Goal: Task Accomplishment & Management: Manage account settings

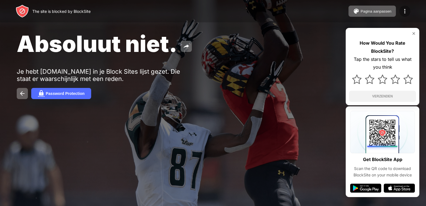
click at [407, 10] on img at bounding box center [405, 11] width 7 height 7
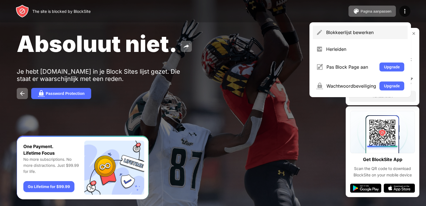
click at [342, 32] on div "Blokkeerlijst bewerken" at bounding box center [365, 33] width 78 height 6
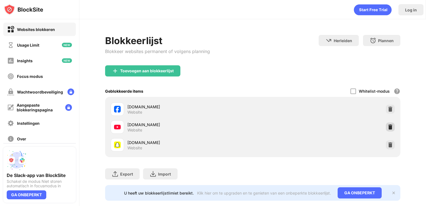
click at [388, 127] on img at bounding box center [391, 127] width 6 height 6
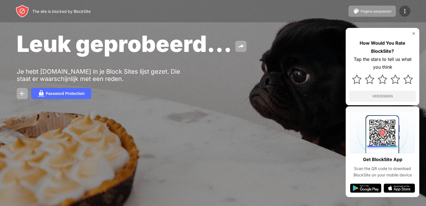
click at [403, 11] on img at bounding box center [405, 11] width 7 height 7
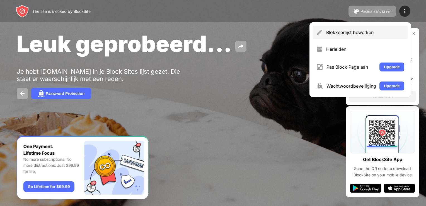
click at [356, 34] on div "Blokkeerlijst bewerken" at bounding box center [365, 33] width 78 height 6
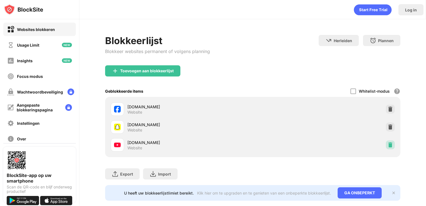
click at [388, 143] on img at bounding box center [391, 145] width 6 height 6
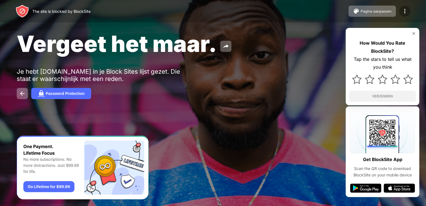
click at [401, 11] on div at bounding box center [404, 11] width 11 height 11
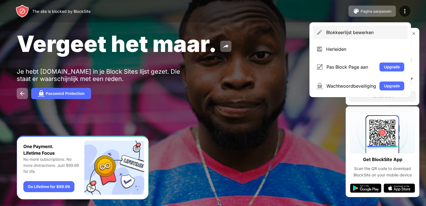
click at [344, 30] on div "Blokkeerlijst bewerken" at bounding box center [365, 33] width 78 height 6
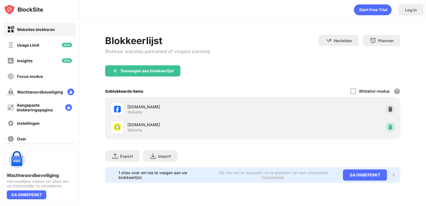
click at [392, 127] on img at bounding box center [391, 127] width 6 height 6
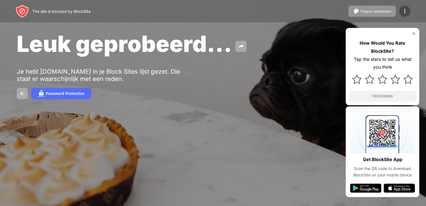
click at [402, 8] on img at bounding box center [405, 11] width 7 height 7
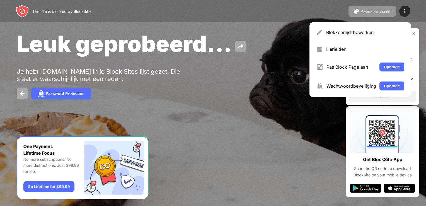
drag, startPoint x: 372, startPoint y: 35, endPoint x: 362, endPoint y: 36, distance: 9.9
click at [370, 35] on div "Blokkeerlijst bewerken" at bounding box center [365, 33] width 78 height 6
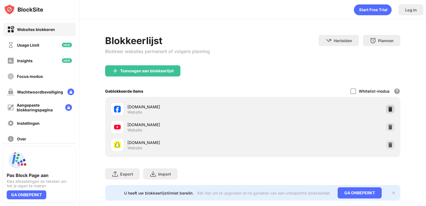
click at [388, 109] on img at bounding box center [391, 109] width 6 height 6
